Goal: Task Accomplishment & Management: Manage account settings

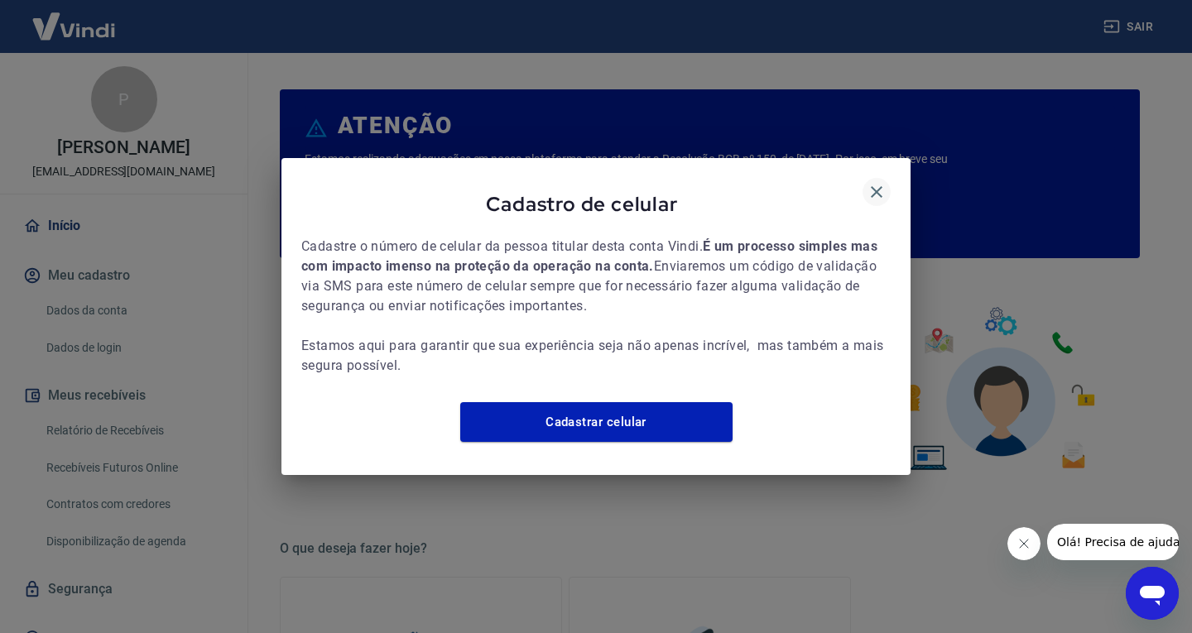
click at [874, 186] on icon "button" at bounding box center [877, 192] width 12 height 12
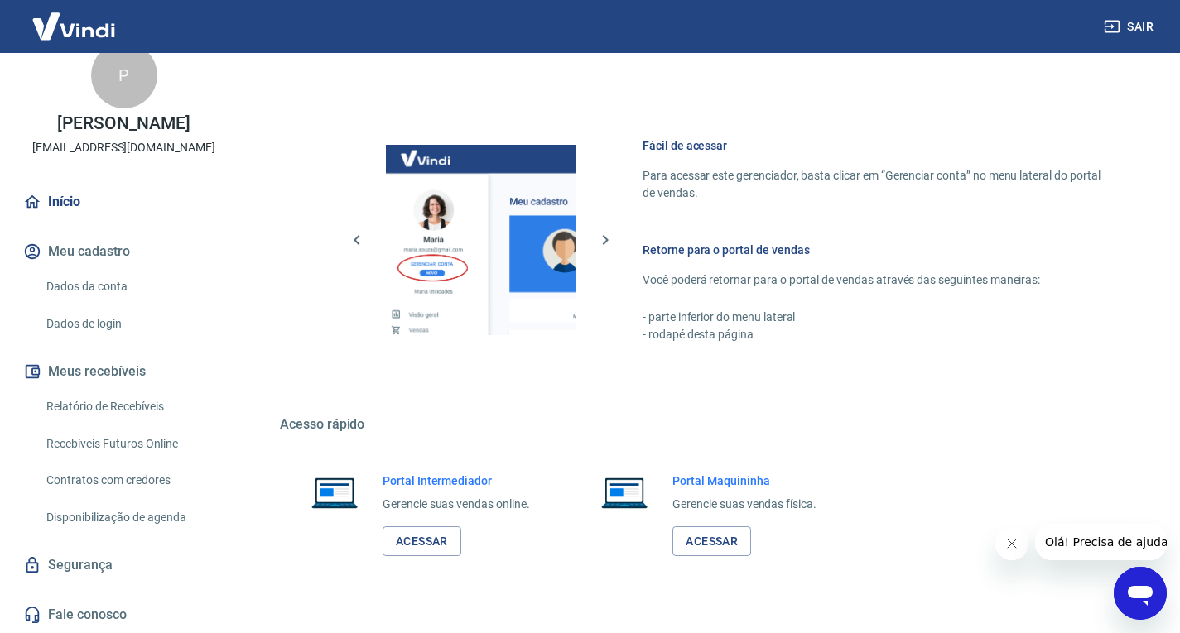
scroll to position [862, 0]
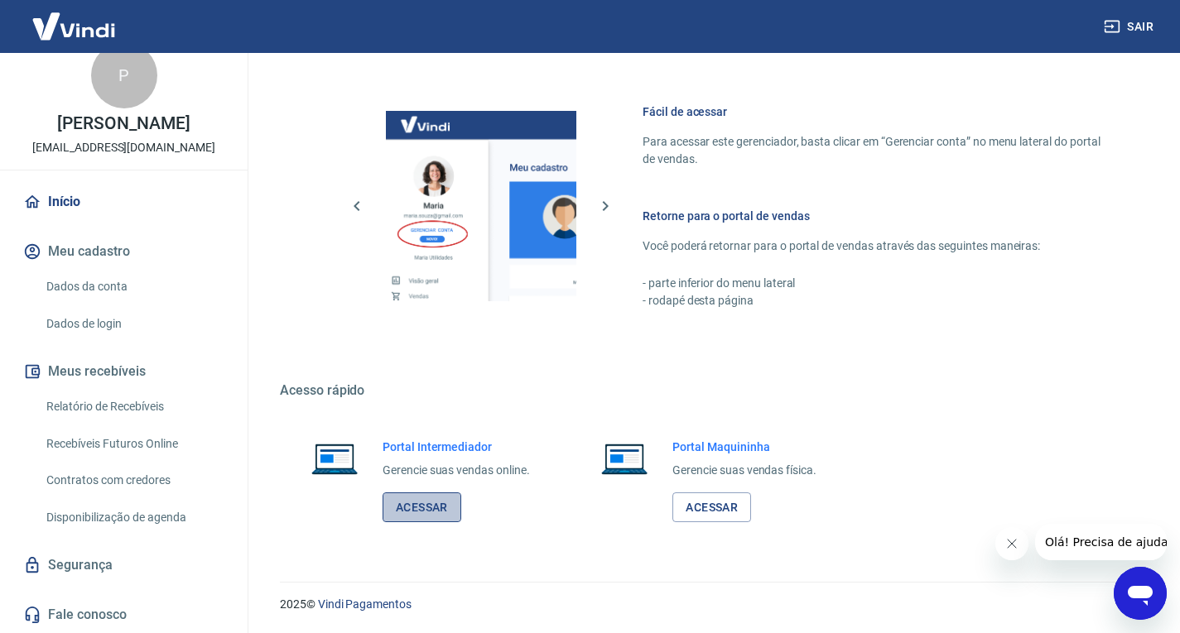
click at [421, 503] on link "Acessar" at bounding box center [422, 508] width 79 height 31
